Goal: Task Accomplishment & Management: Complete application form

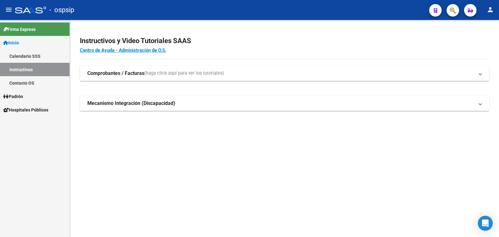
click at [16, 97] on span "Padrón" at bounding box center [13, 96] width 20 height 7
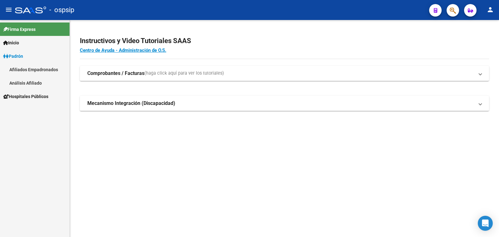
click at [30, 80] on link "Análisis Afiliado" at bounding box center [35, 82] width 70 height 13
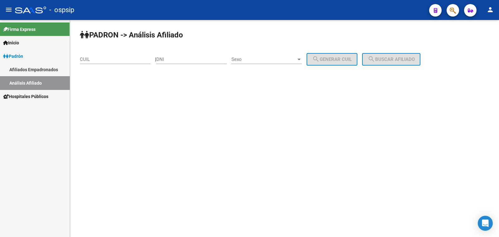
click at [191, 56] on div "DNI" at bounding box center [191, 57] width 70 height 13
drag, startPoint x: 191, startPoint y: 55, endPoint x: 178, endPoint y: 60, distance: 13.5
click at [178, 60] on input "DNI" at bounding box center [191, 59] width 70 height 6
paste input "21138194"
type input "21138194"
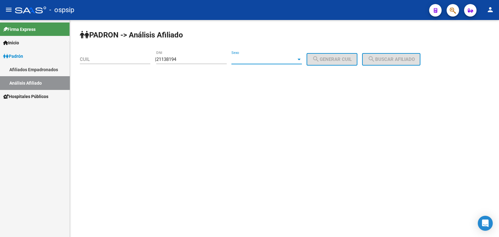
click at [281, 59] on span "Sexo" at bounding box center [263, 59] width 65 height 6
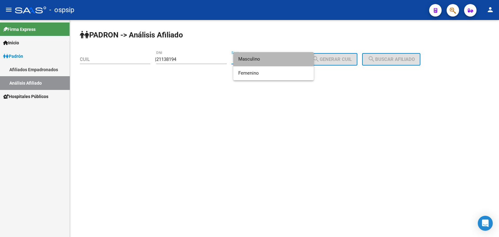
click at [281, 59] on span "Masculino" at bounding box center [273, 59] width 70 height 14
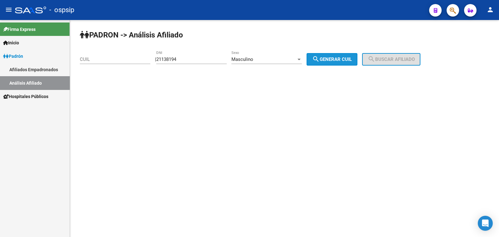
click at [330, 57] on span "search Generar CUIL" at bounding box center [332, 59] width 40 height 6
type input "23-21138194-9"
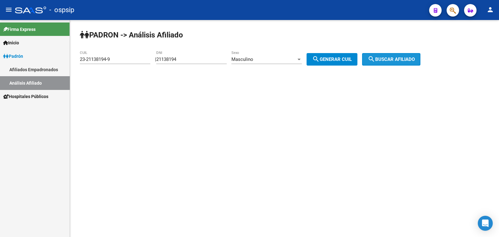
click at [393, 58] on span "search Buscar afiliado" at bounding box center [391, 59] width 47 height 6
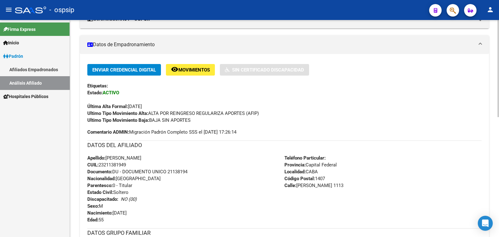
scroll to position [156, 0]
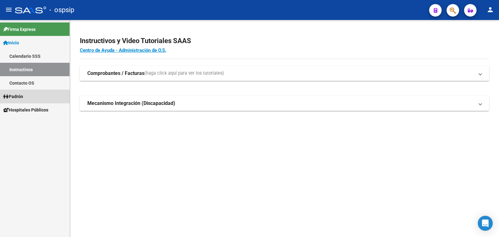
click at [18, 97] on span "Padrón" at bounding box center [13, 96] width 20 height 7
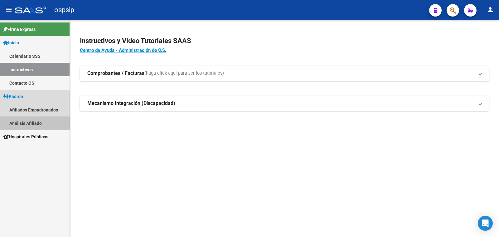
click at [31, 122] on link "Análisis Afiliado" at bounding box center [35, 122] width 70 height 13
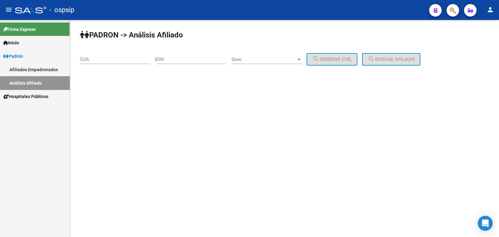
click at [172, 57] on input "DNI" at bounding box center [191, 59] width 70 height 6
paste input "16.790214"
click at [170, 59] on input "16.790214" at bounding box center [191, 59] width 70 height 6
type input "16790214"
click at [268, 59] on span "Sexo" at bounding box center [263, 59] width 65 height 6
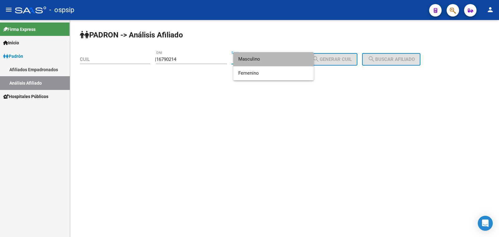
click at [268, 59] on span "Masculino" at bounding box center [273, 59] width 70 height 14
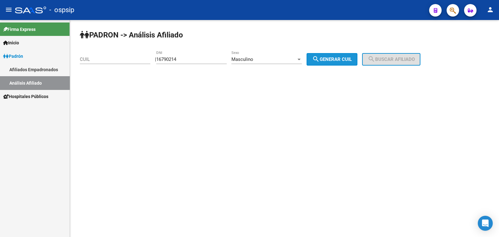
click at [340, 60] on span "search Generar CUIL" at bounding box center [332, 59] width 40 height 6
type input "20-16790214-7"
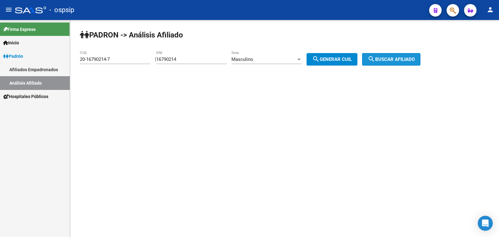
click at [389, 59] on span "search Buscar afiliado" at bounding box center [391, 59] width 47 height 6
